Goal: Task Accomplishment & Management: Manage account settings

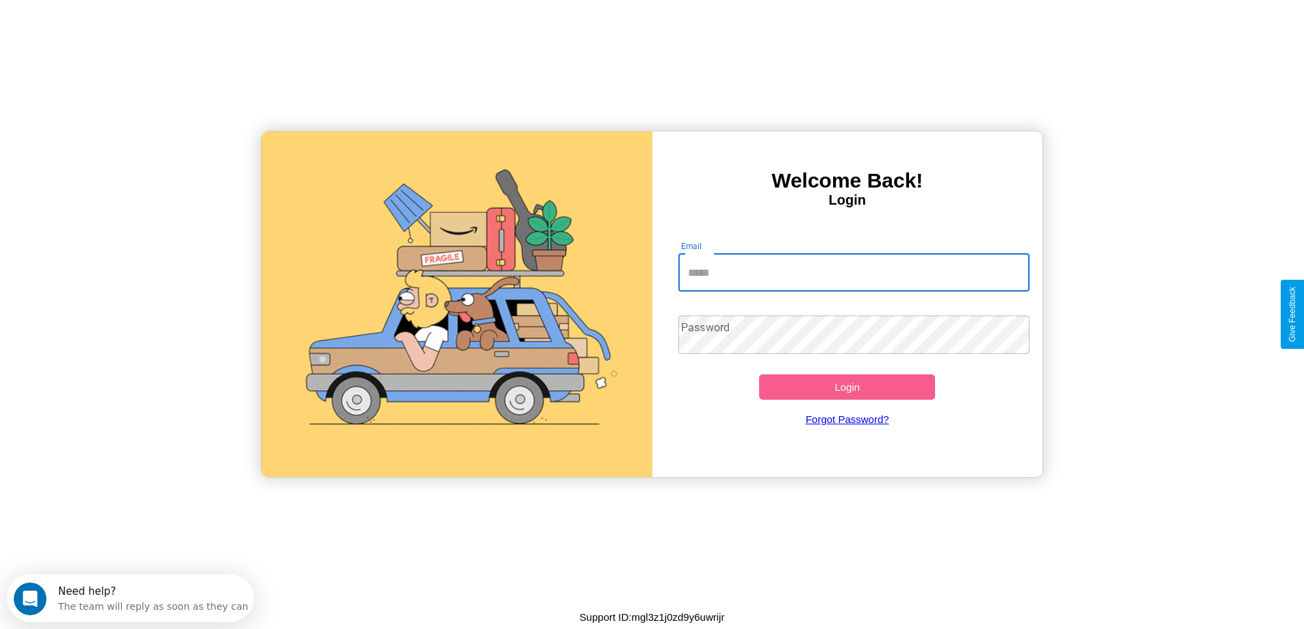
click at [854, 272] on input "Email" at bounding box center [853, 272] width 351 height 38
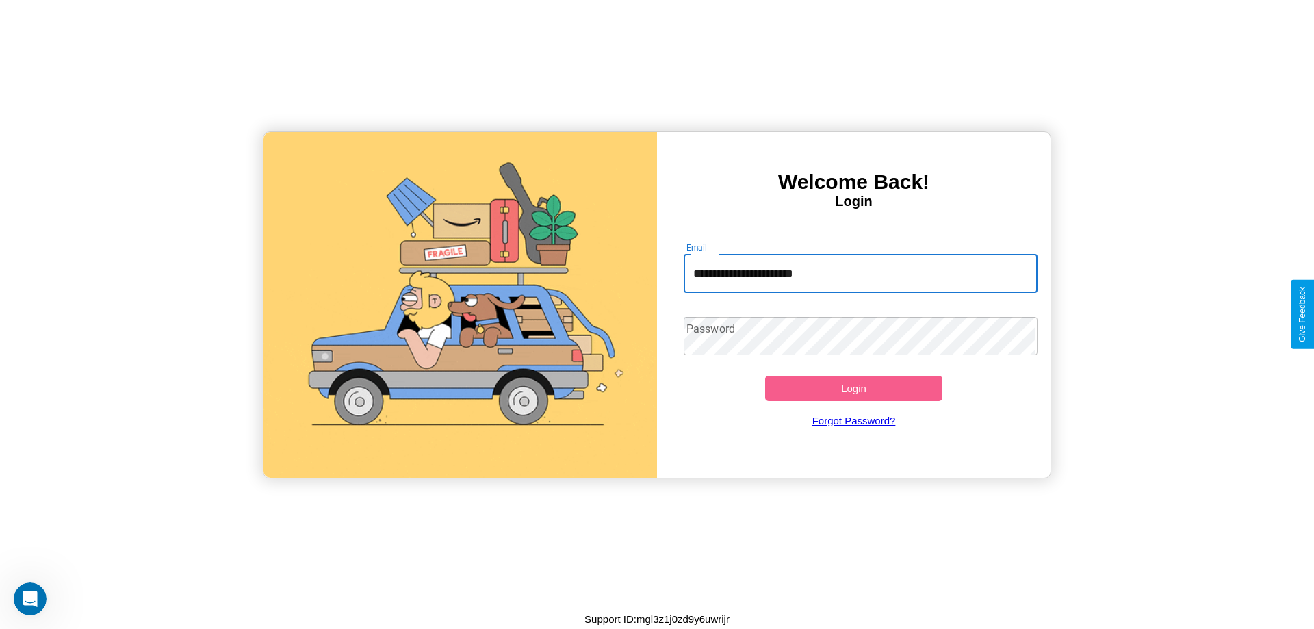
type input "**********"
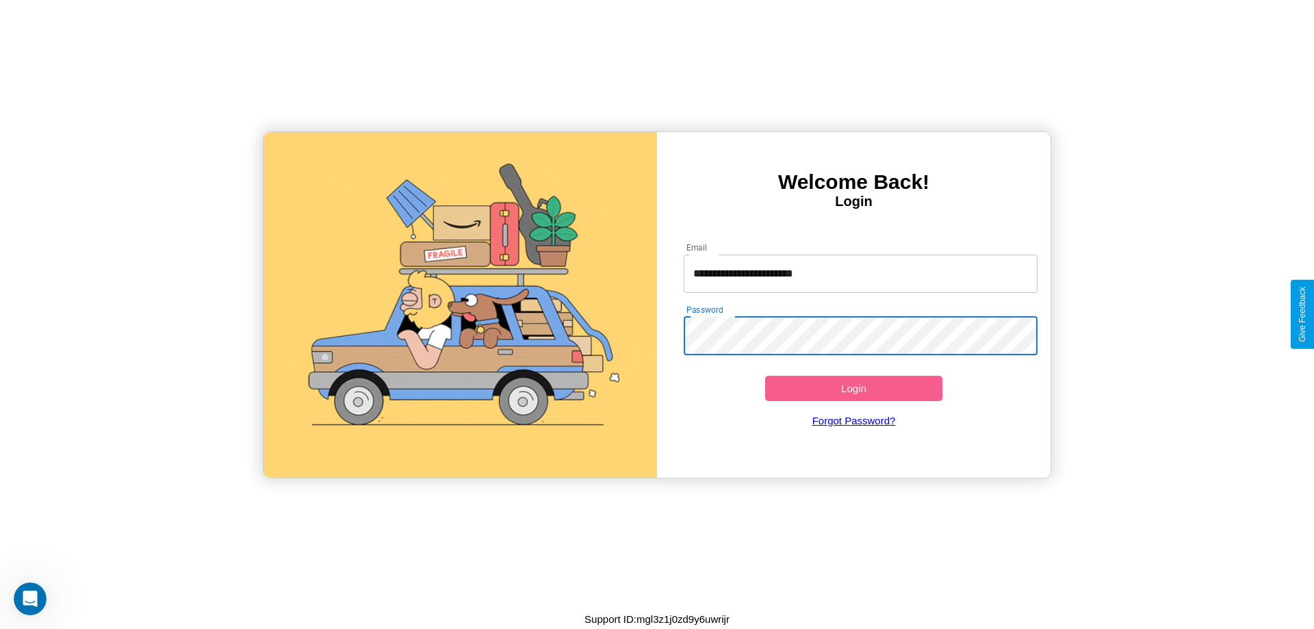
click at [854, 388] on button "Login" at bounding box center [853, 388] width 177 height 25
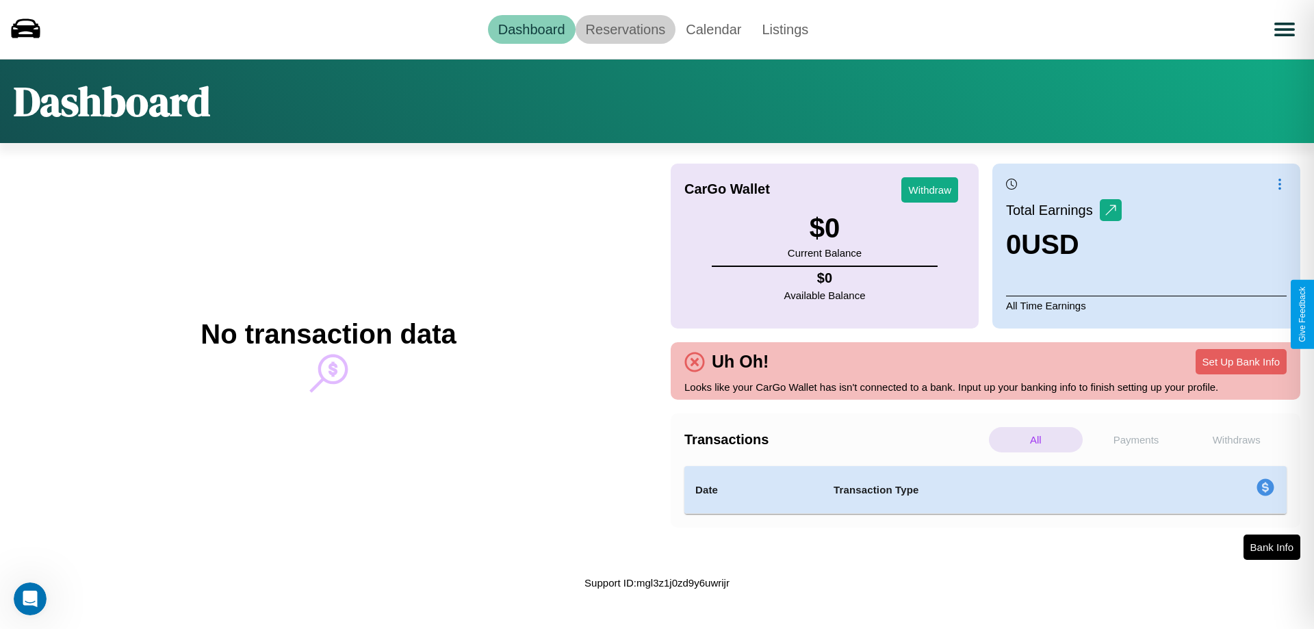
click at [625, 29] on link "Reservations" at bounding box center [626, 29] width 101 height 29
